Goal: Communication & Community: Participate in discussion

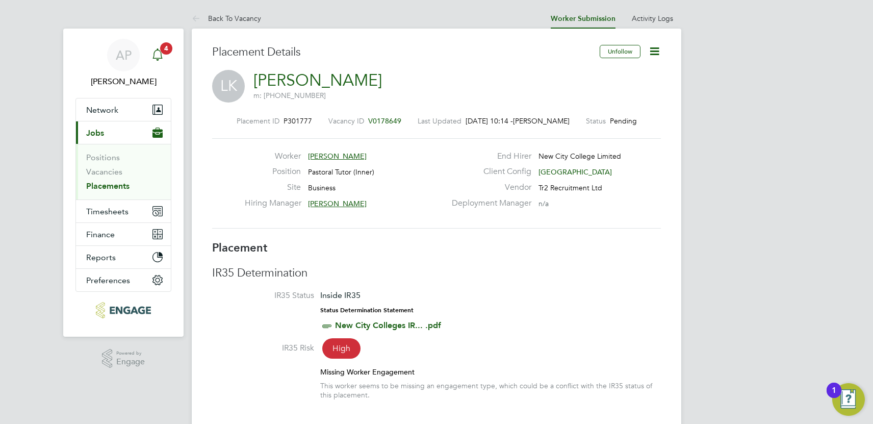
click at [162, 41] on link "Notifications 4" at bounding box center [157, 55] width 20 height 33
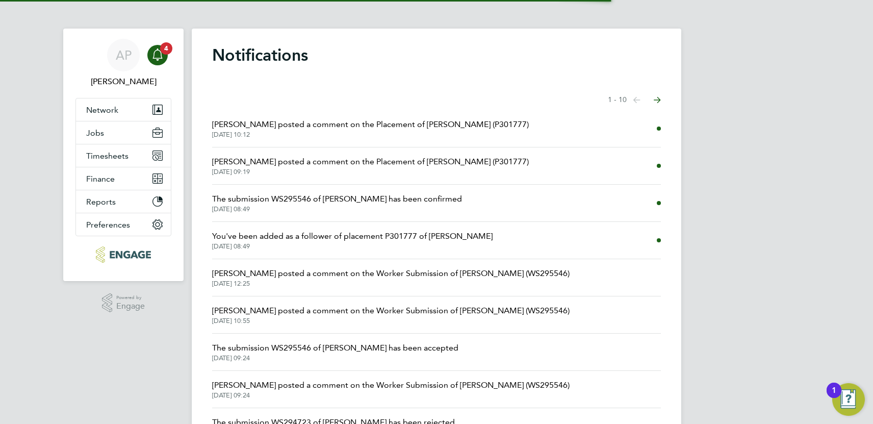
click at [438, 124] on span "[PERSON_NAME] posted a comment on the Placement of [PERSON_NAME] (P301777)" at bounding box center [370, 124] width 316 height 12
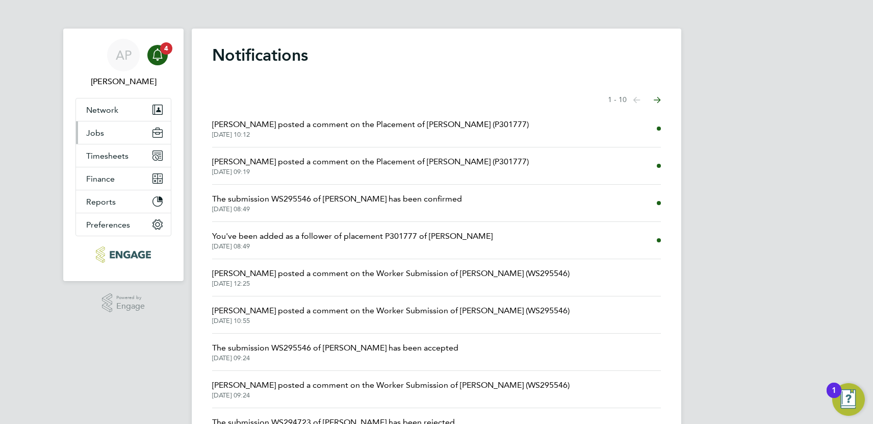
scroll to position [5, 5]
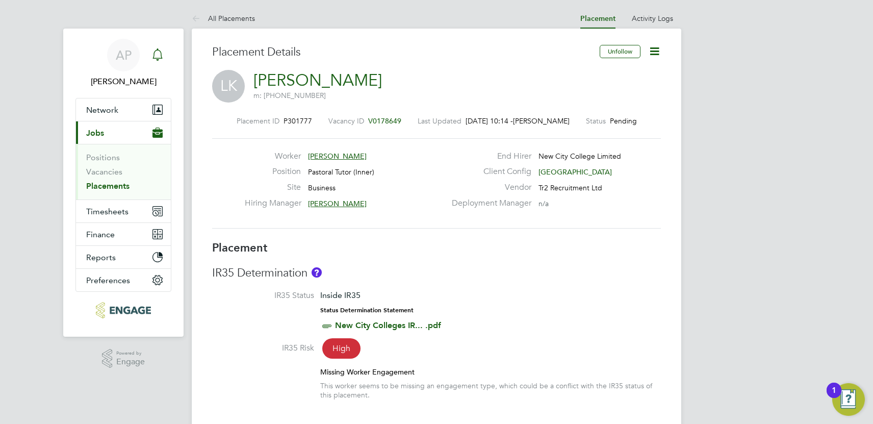
click at [157, 49] on icon "Main navigation" at bounding box center [157, 53] width 10 height 10
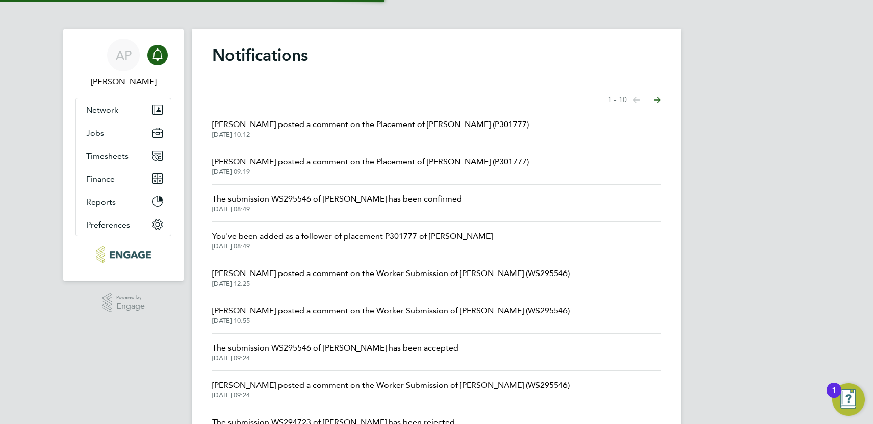
click at [343, 125] on span "[PERSON_NAME] posted a comment on the Placement of [PERSON_NAME] (P301777)" at bounding box center [370, 124] width 316 height 12
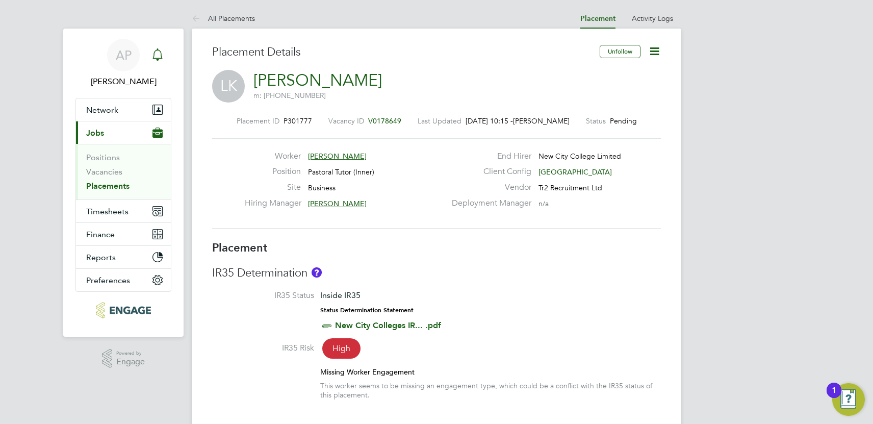
click at [159, 47] on div "Main navigation" at bounding box center [157, 55] width 20 height 20
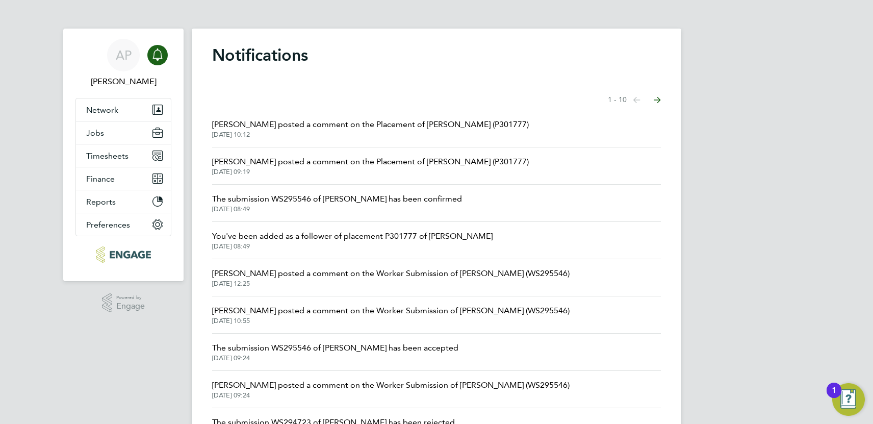
click at [331, 168] on span "[DATE] 09:19" at bounding box center [370, 172] width 316 height 8
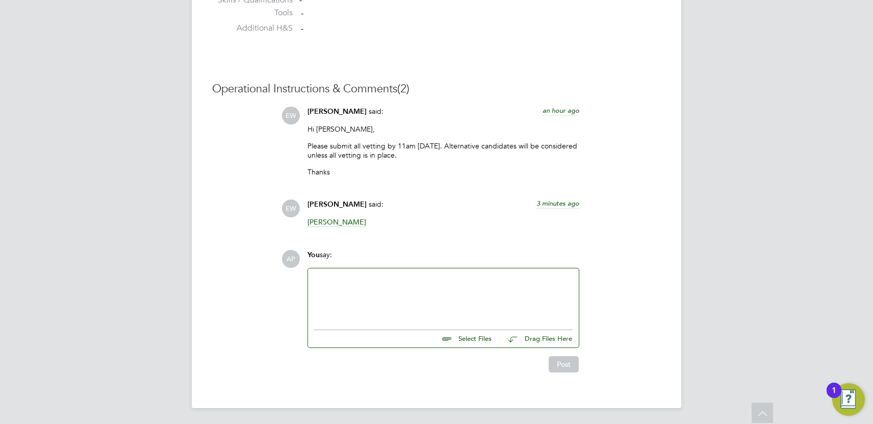
click at [359, 288] on div at bounding box center [443, 296] width 258 height 44
click at [352, 278] on div at bounding box center [443, 296] width 258 height 44
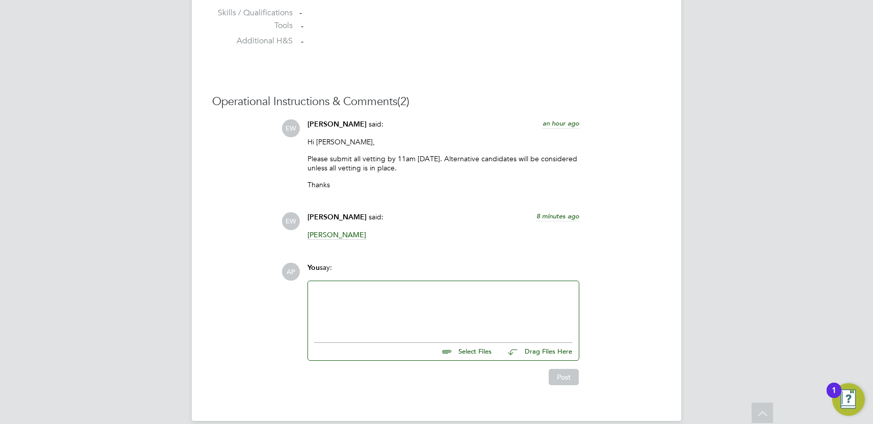
scroll to position [1451, 0]
click at [330, 302] on div at bounding box center [443, 311] width 258 height 44
drag, startPoint x: 322, startPoint y: 288, endPoint x: 327, endPoint y: 287, distance: 5.2
click at [322, 289] on div at bounding box center [443, 311] width 258 height 44
click at [399, 244] on div "[PERSON_NAME]" at bounding box center [443, 240] width 272 height 17
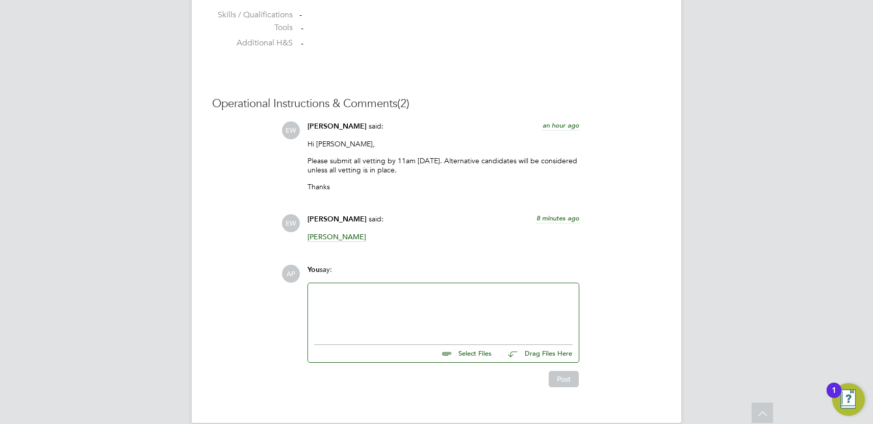
drag, startPoint x: 316, startPoint y: 307, endPoint x: 324, endPoint y: 299, distance: 11.2
click at [320, 305] on div at bounding box center [443, 311] width 258 height 44
drag, startPoint x: 327, startPoint y: 294, endPoint x: 321, endPoint y: 294, distance: 6.1
click at [327, 294] on div at bounding box center [443, 311] width 258 height 44
drag, startPoint x: 377, startPoint y: 241, endPoint x: 355, endPoint y: 258, distance: 28.0
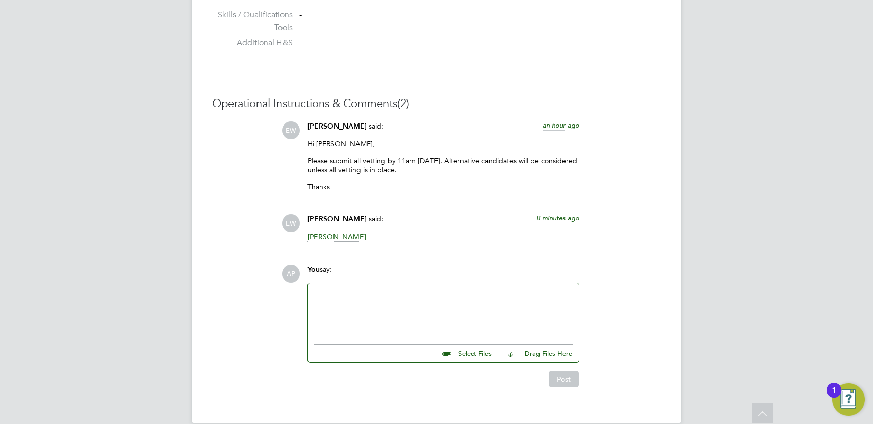
click at [374, 244] on div "[PERSON_NAME]" at bounding box center [443, 240] width 272 height 17
drag, startPoint x: 305, startPoint y: 301, endPoint x: 328, endPoint y: 282, distance: 30.0
click at [315, 293] on div "You say: Select Files Drag Files Here Drop your files here" at bounding box center [443, 314] width 282 height 98
click at [316, 302] on div at bounding box center [443, 311] width 258 height 44
drag, startPoint x: 365, startPoint y: 261, endPoint x: 349, endPoint y: 269, distance: 18.2
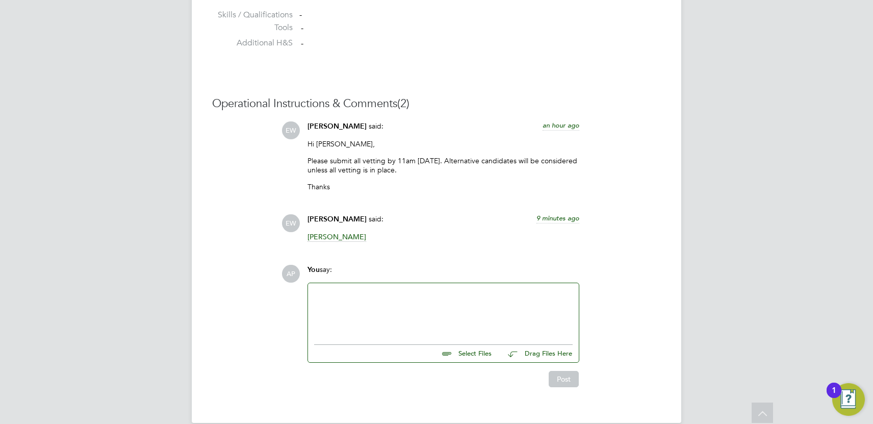
click at [365, 261] on div "Operational Instructions & Comments (2) EW [PERSON_NAME] said: an hour ago Hi […" at bounding box center [436, 241] width 448 height 290
click at [319, 295] on div at bounding box center [443, 311] width 258 height 44
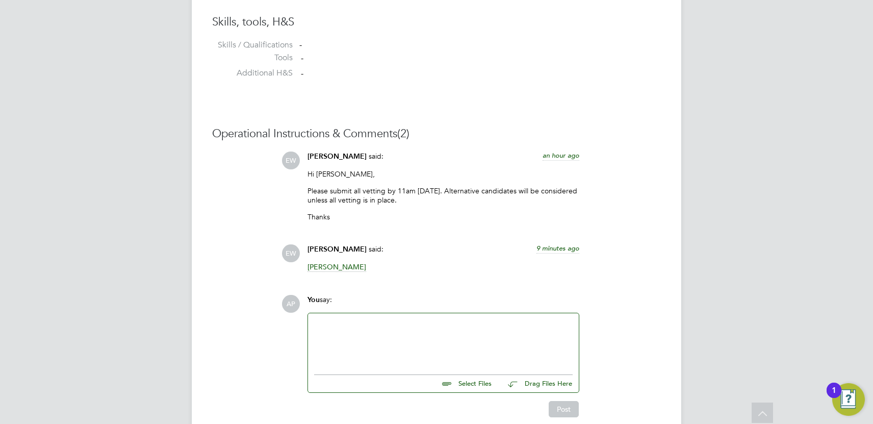
scroll to position [1431, 0]
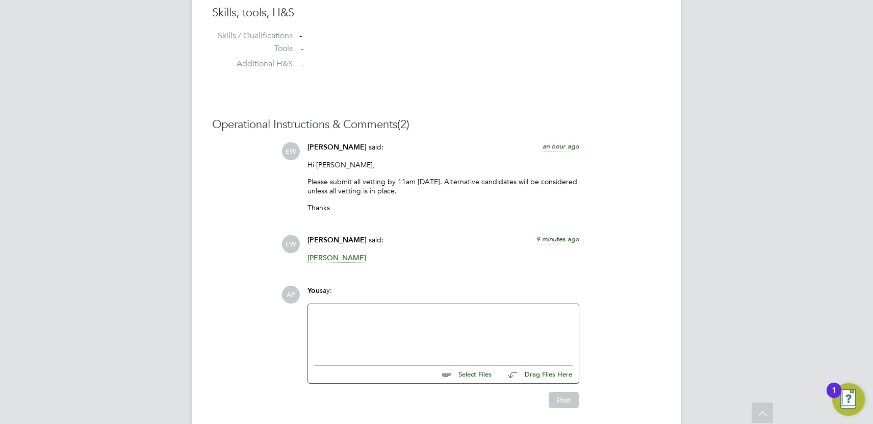
drag, startPoint x: 330, startPoint y: 311, endPoint x: 332, endPoint y: 302, distance: 9.4
click at [329, 311] on div at bounding box center [443, 332] width 258 height 44
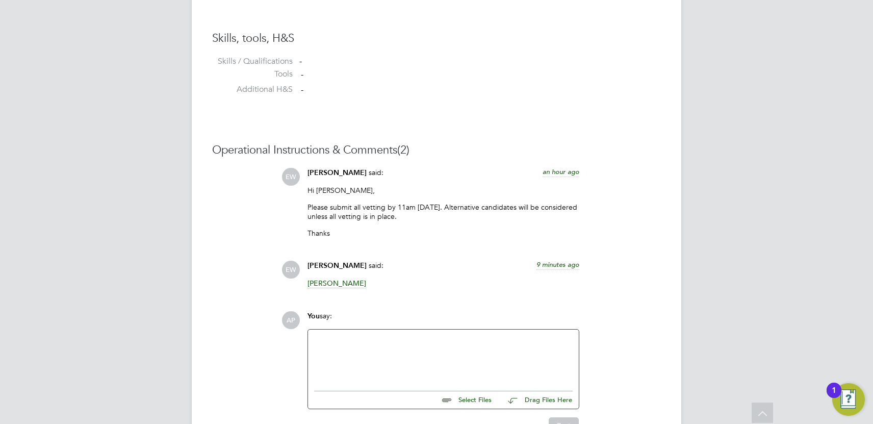
scroll to position [1403, 0]
click at [332, 335] on div at bounding box center [443, 359] width 271 height 56
click at [328, 340] on div at bounding box center [443, 359] width 258 height 44
drag, startPoint x: 416, startPoint y: 265, endPoint x: 403, endPoint y: 284, distance: 23.0
click at [415, 268] on div "[PERSON_NAME] said: 10 minutes ago" at bounding box center [443, 271] width 272 height 18
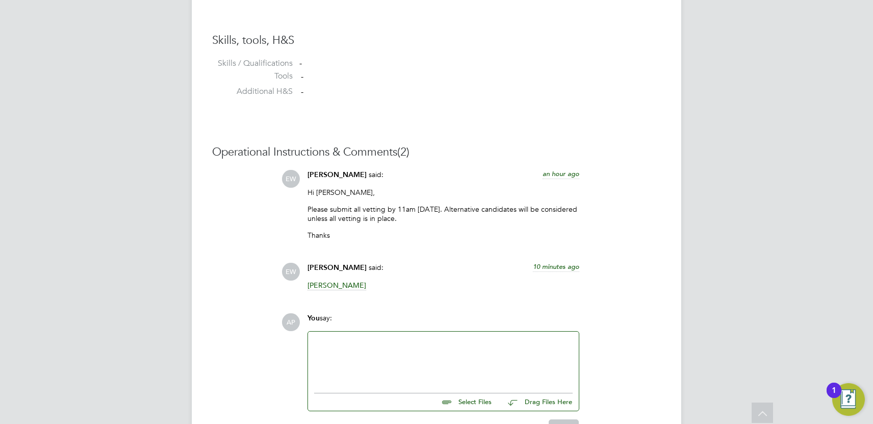
click at [321, 341] on div at bounding box center [443, 359] width 258 height 44
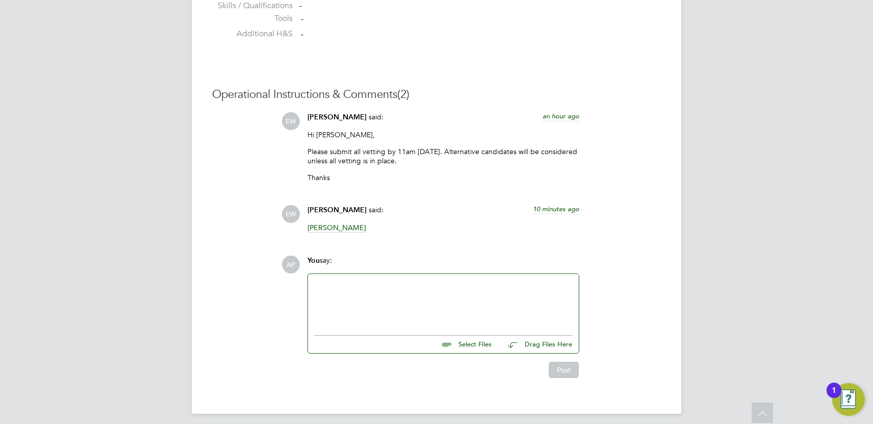
scroll to position [1459, 0]
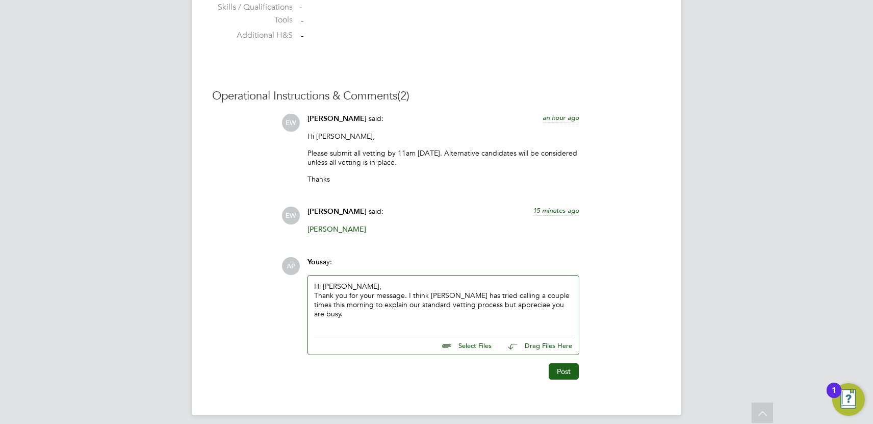
drag, startPoint x: 489, startPoint y: 299, endPoint x: 495, endPoint y: 304, distance: 7.6
click at [489, 299] on div "Thank you for your message. I think [PERSON_NAME] has tried calling a couple ti…" at bounding box center [443, 304] width 258 height 28
click at [568, 303] on div "Thank you for your message. I think [PERSON_NAME] has tried calling a couple ti…" at bounding box center [443, 304] width 258 height 28
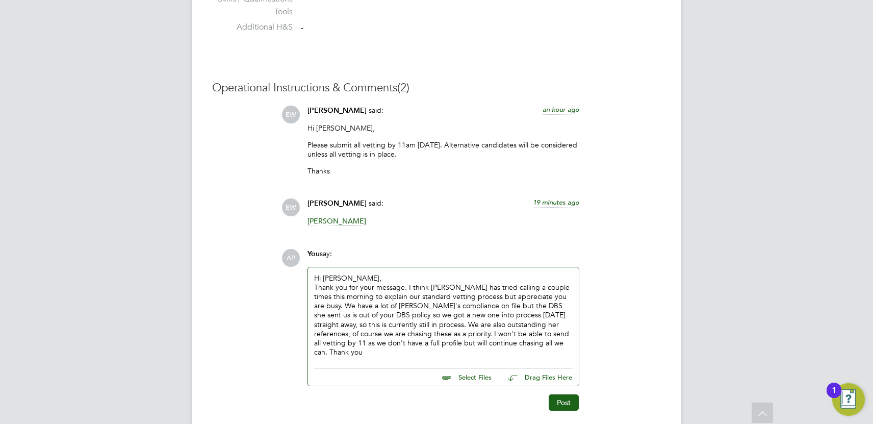
scroll to position [1468, 0]
click at [566, 393] on button "Post" at bounding box center [563, 401] width 30 height 16
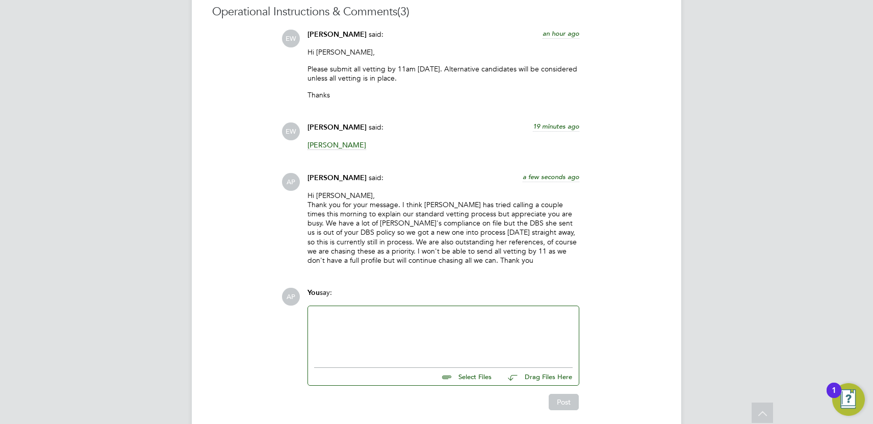
scroll to position [1541, 0]
